Goal: Task Accomplishment & Management: Use online tool/utility

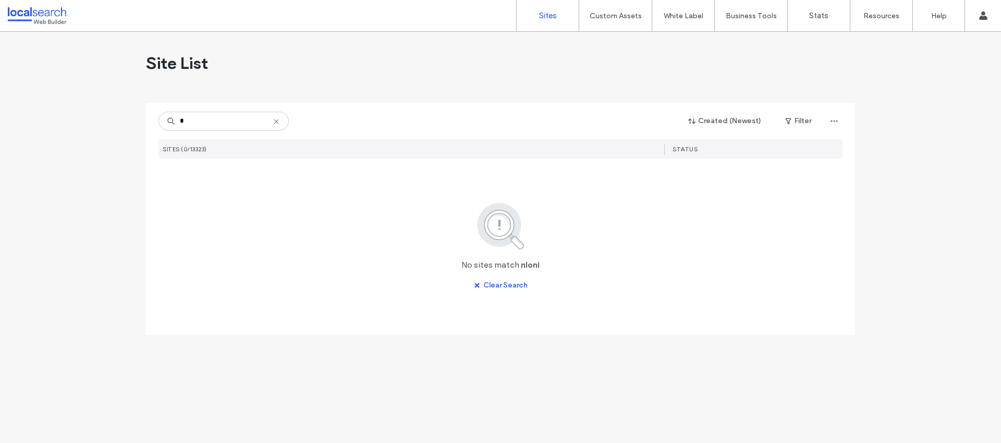
type input "*"
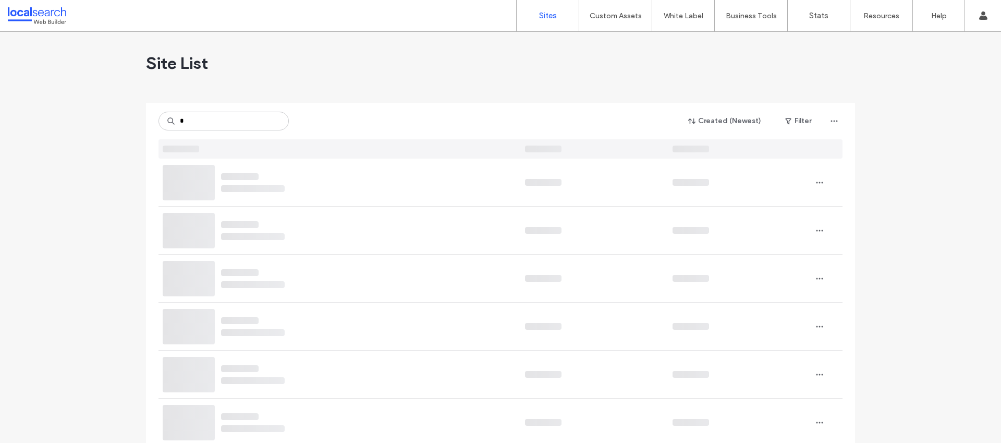
type input "*"
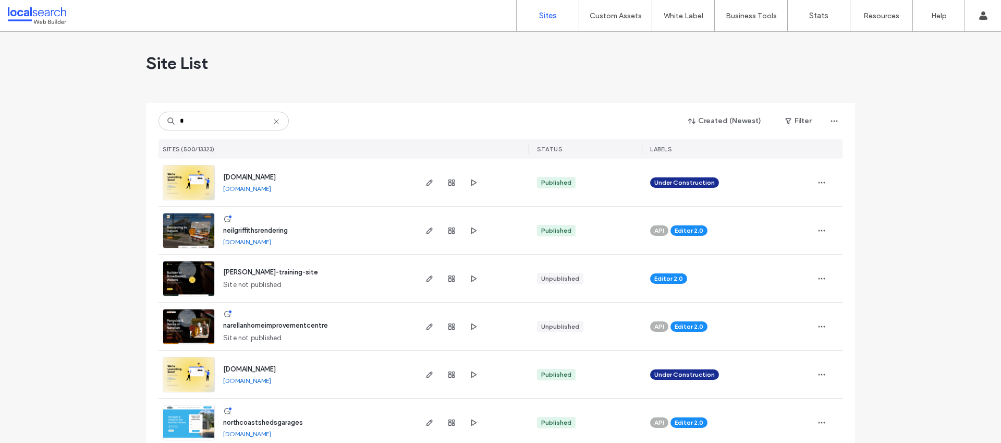
click at [253, 118] on input "*" at bounding box center [224, 121] width 130 height 19
click at [246, 117] on input "*" at bounding box center [224, 121] width 130 height 19
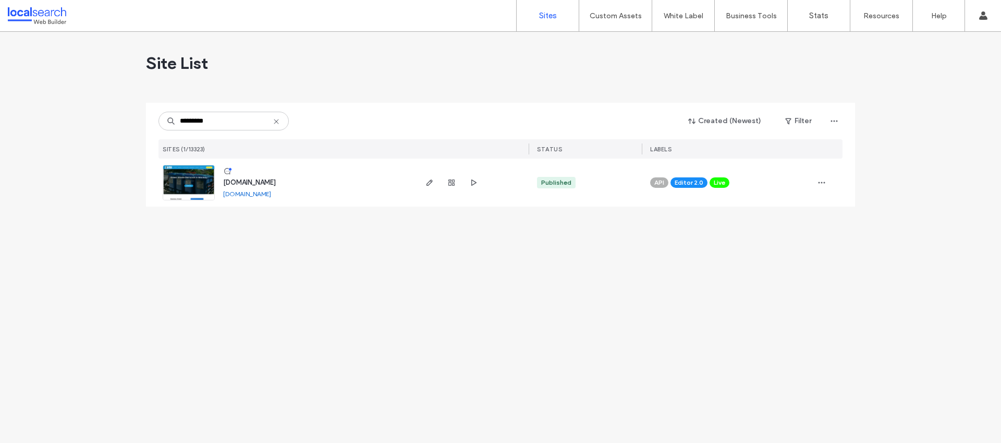
type input "*********"
click at [267, 183] on span "[DOMAIN_NAME]" at bounding box center [249, 182] width 53 height 8
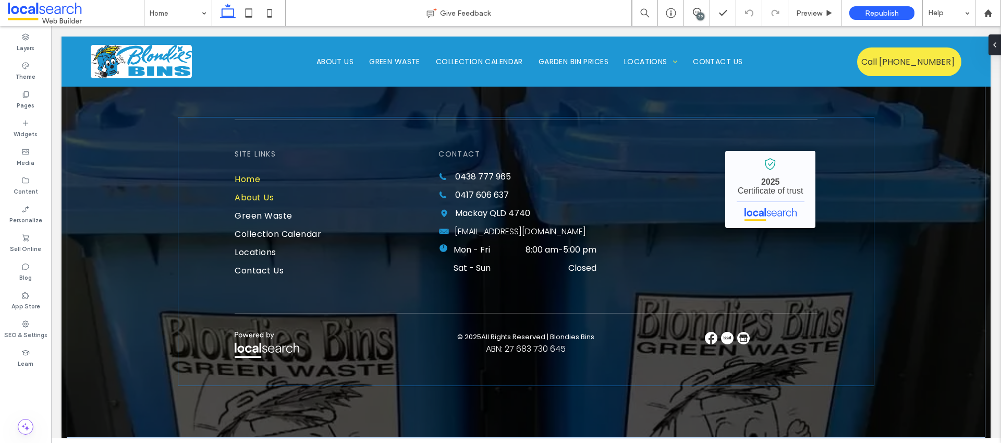
scroll to position [3957, 0]
click at [504, 225] on span "lukehamilton_83@icloud.com" at bounding box center [520, 231] width 131 height 12
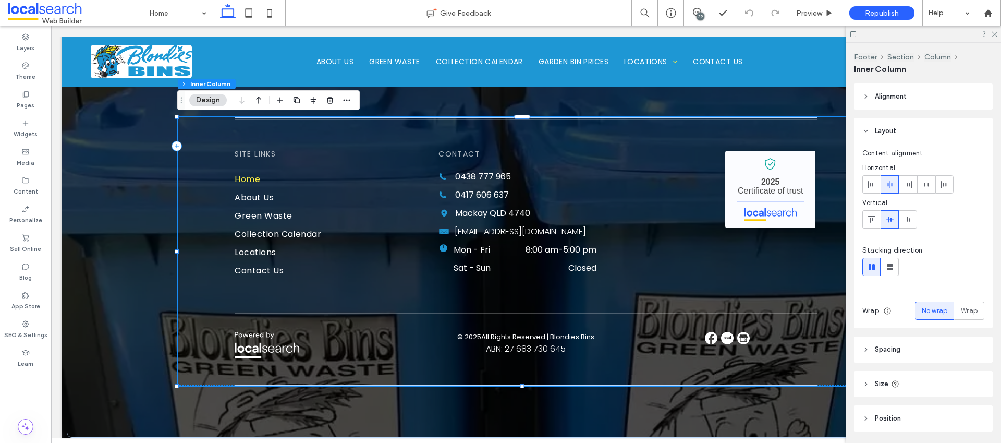
click at [217, 101] on button "Design" at bounding box center [208, 100] width 38 height 13
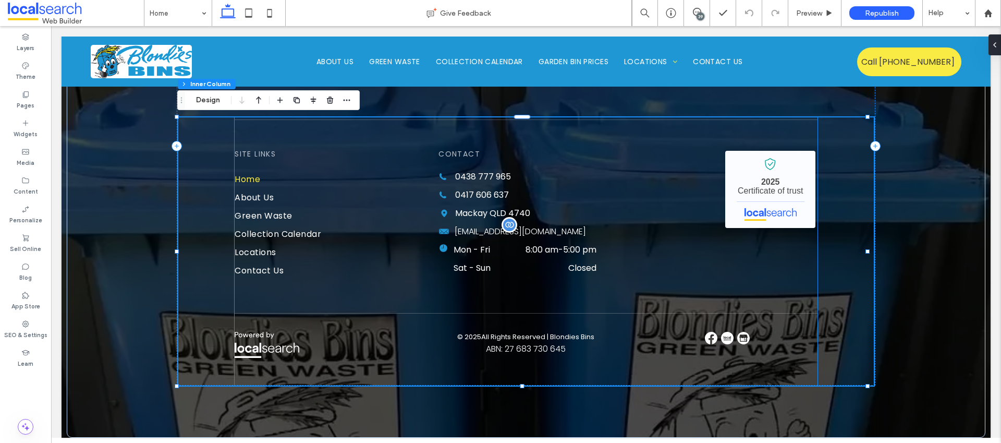
click at [535, 233] on span "lukehamilton_83@icloud.com" at bounding box center [520, 231] width 131 height 12
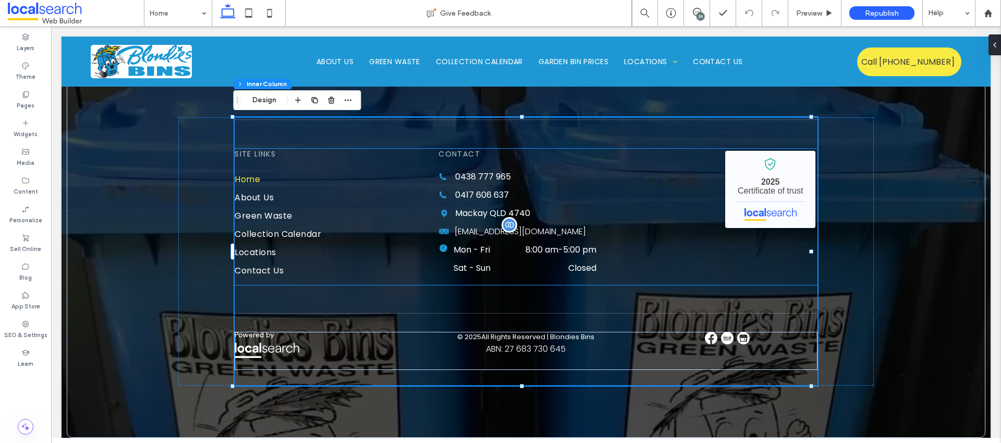
click at [507, 225] on span "lukehamilton_83@icloud.com" at bounding box center [520, 231] width 131 height 12
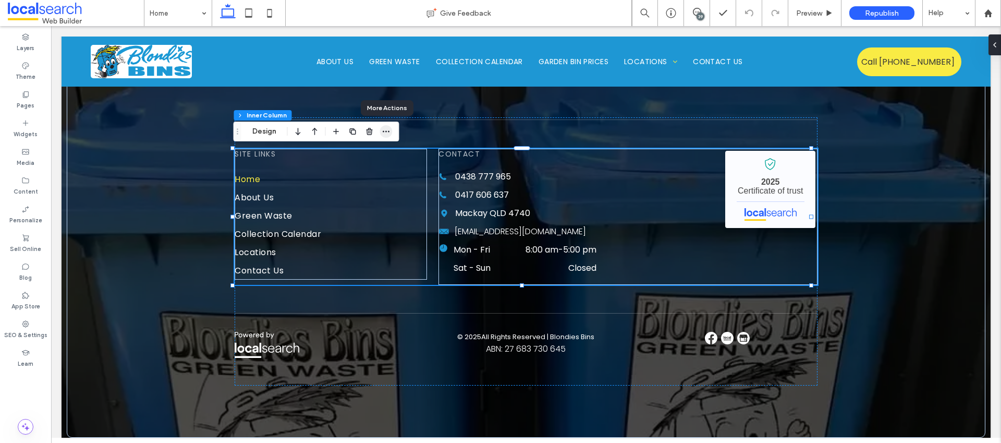
click at [385, 132] on icon "button" at bounding box center [386, 131] width 8 height 8
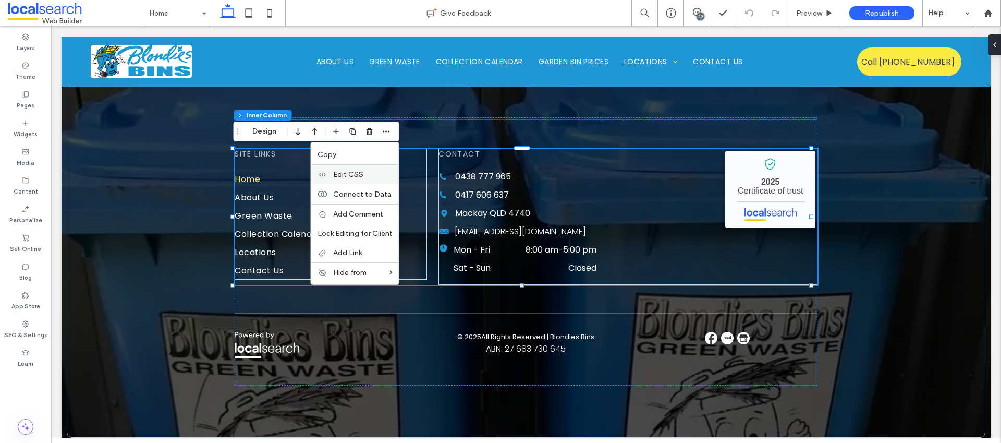
click at [348, 174] on span "Edit CSS" at bounding box center [348, 174] width 30 height 9
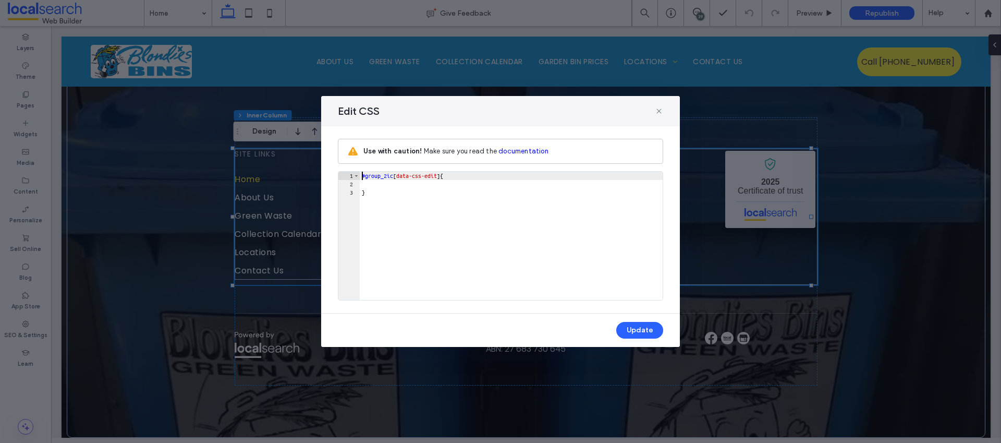
scroll to position [1, 0]
click at [661, 113] on use at bounding box center [658, 110] width 5 height 5
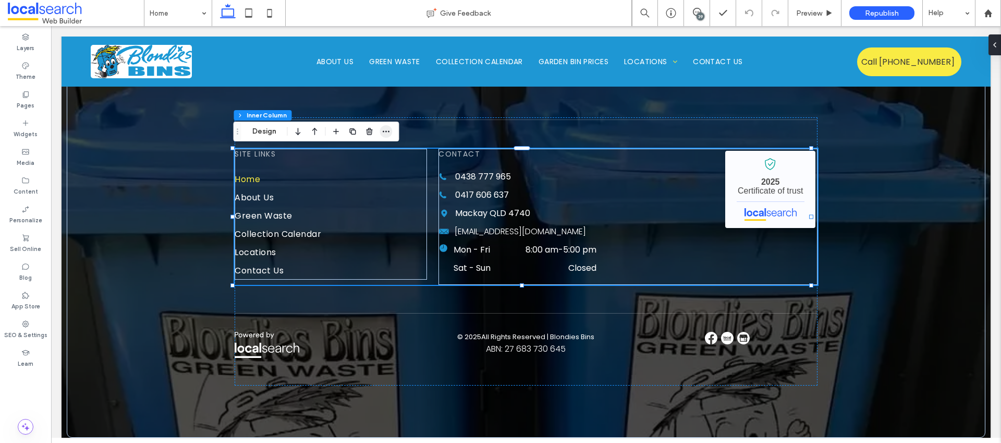
click at [385, 131] on use "button" at bounding box center [386, 132] width 7 height 2
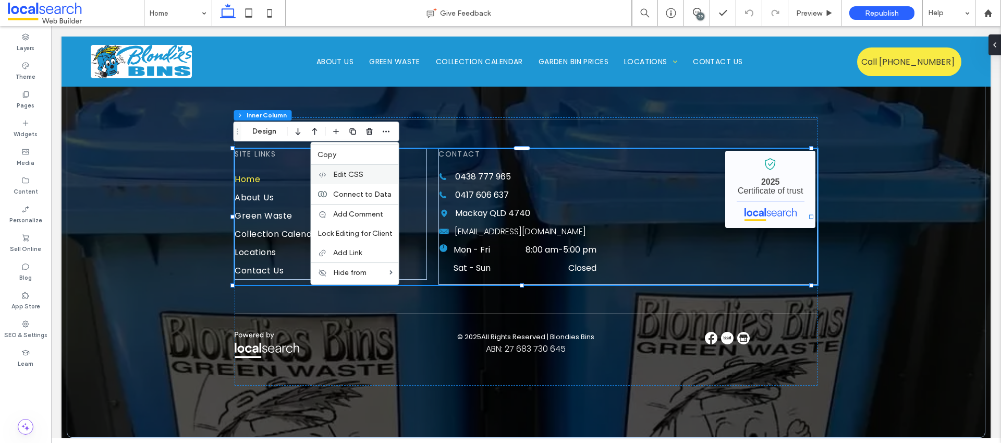
click at [350, 174] on span "Edit CSS" at bounding box center [348, 174] width 30 height 9
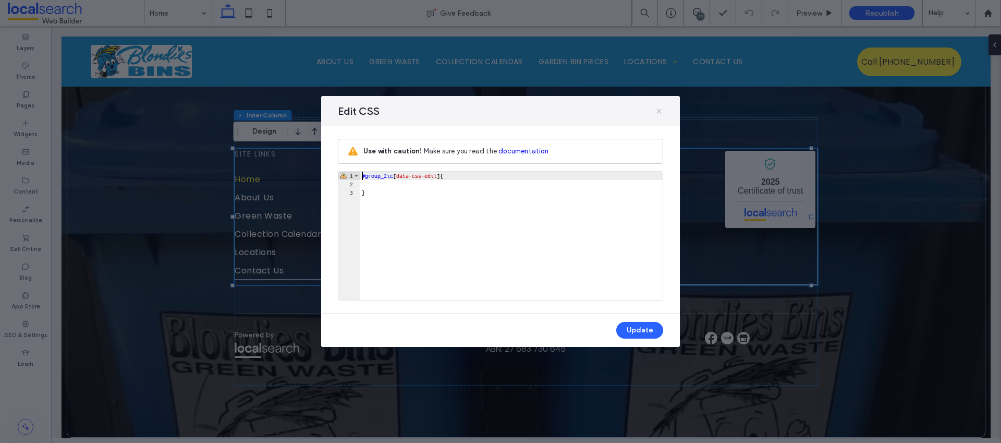
click at [660, 108] on icon at bounding box center [659, 111] width 8 height 8
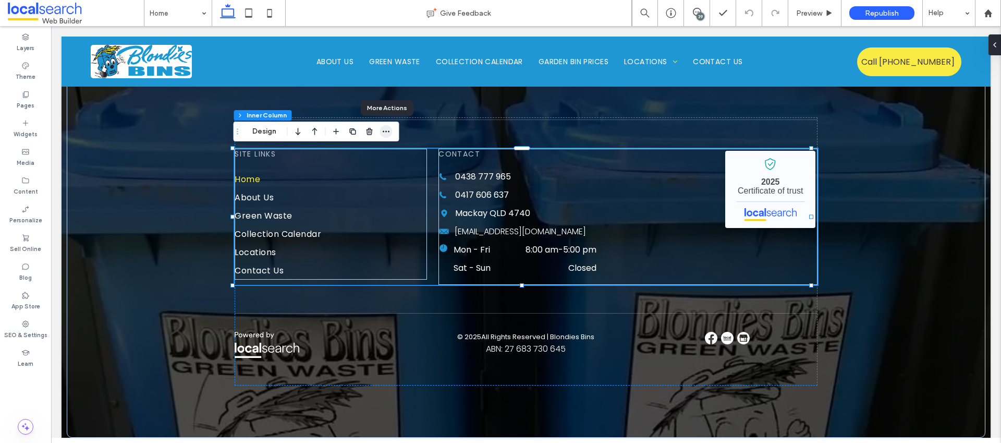
click at [386, 132] on use "button" at bounding box center [386, 132] width 7 height 2
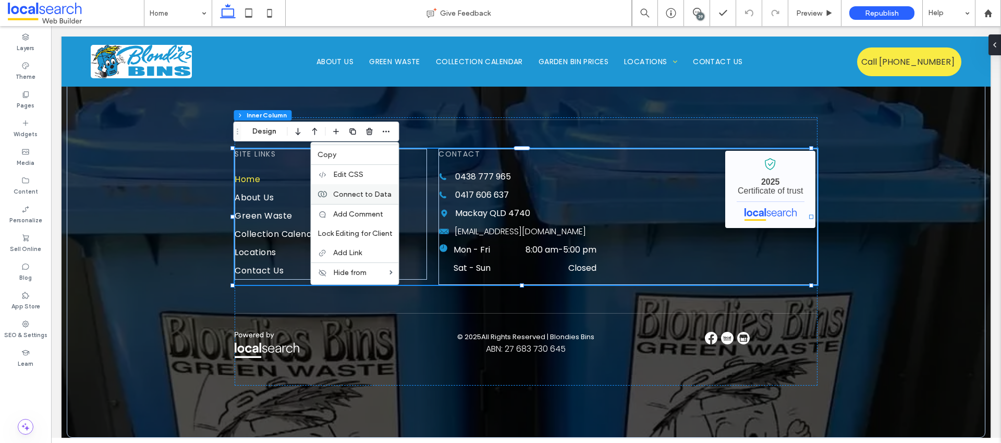
click at [349, 193] on span "Connect to Data" at bounding box center [362, 194] width 58 height 9
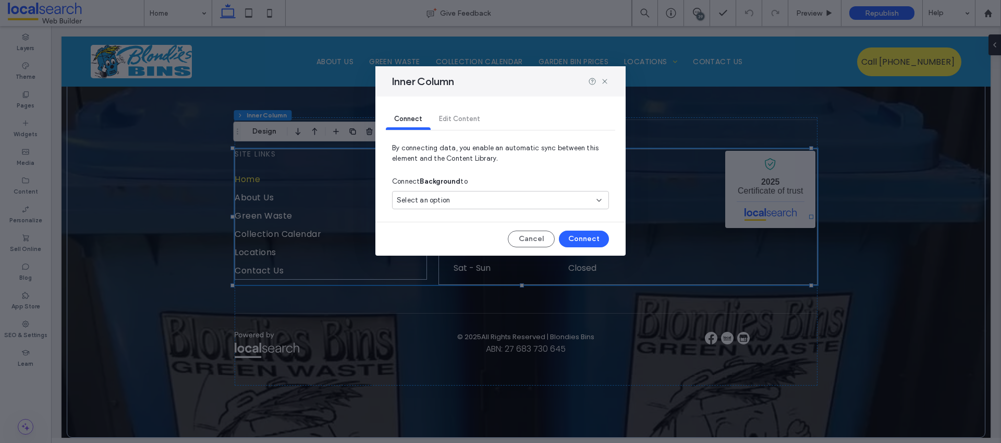
click at [472, 117] on div "Connect Edit Content" at bounding box center [500, 119] width 229 height 21
click at [468, 120] on div "Connect Edit Content" at bounding box center [500, 119] width 229 height 21
click at [511, 191] on div "Select an option" at bounding box center [500, 200] width 217 height 18
click at [478, 190] on div "Connect Background to" at bounding box center [500, 181] width 217 height 19
click at [459, 199] on div "Select an option" at bounding box center [494, 200] width 195 height 10
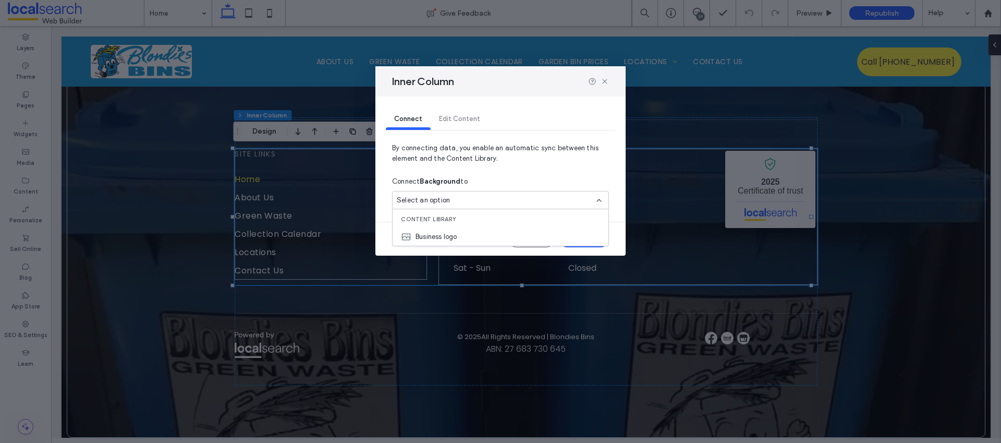
drag, startPoint x: 491, startPoint y: 172, endPoint x: 483, endPoint y: 187, distance: 17.5
click at [491, 172] on span "By connecting data, you enable an automatic sync between this element and the C…" at bounding box center [500, 157] width 217 height 29
click at [525, 233] on button "Cancel" at bounding box center [531, 238] width 47 height 17
